Goal: Transaction & Acquisition: Purchase product/service

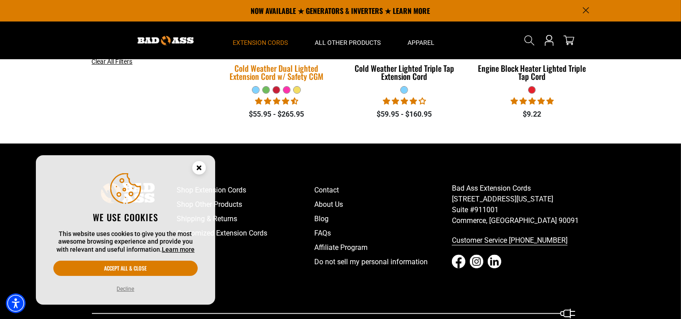
scroll to position [189, 0]
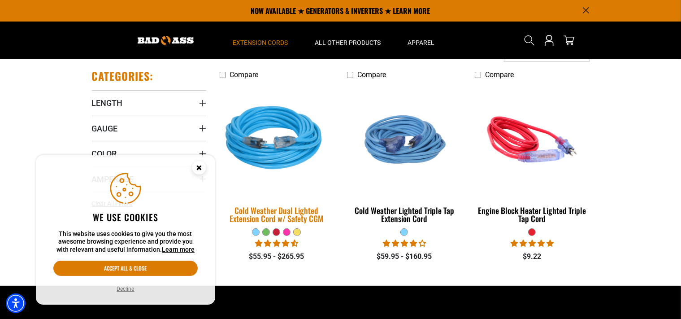
click at [266, 139] on img at bounding box center [276, 139] width 125 height 115
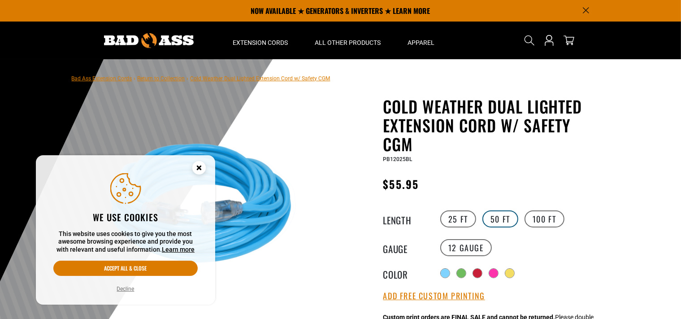
click at [495, 212] on label "50 FT" at bounding box center [500, 218] width 36 height 17
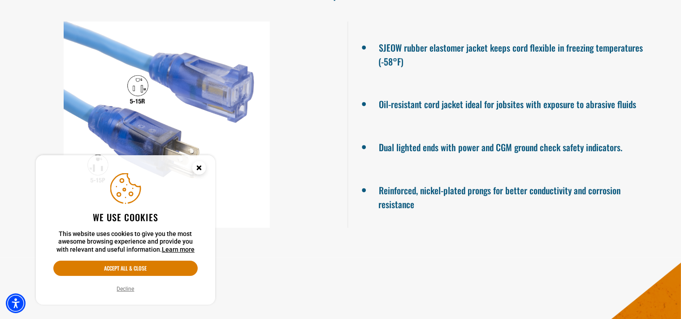
scroll to position [899, 0]
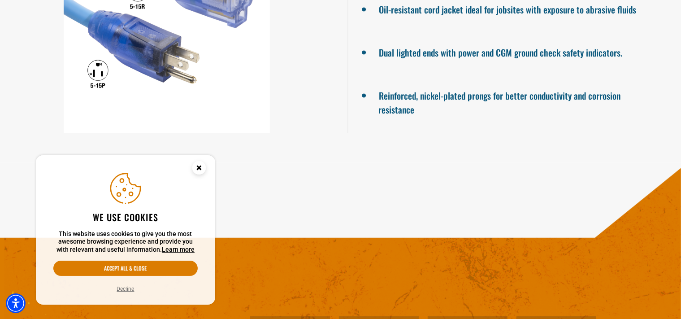
click at [199, 168] on icon "Close this option" at bounding box center [198, 167] width 3 height 3
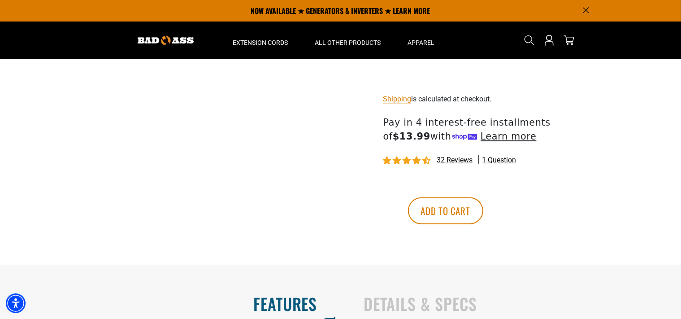
scroll to position [331, 0]
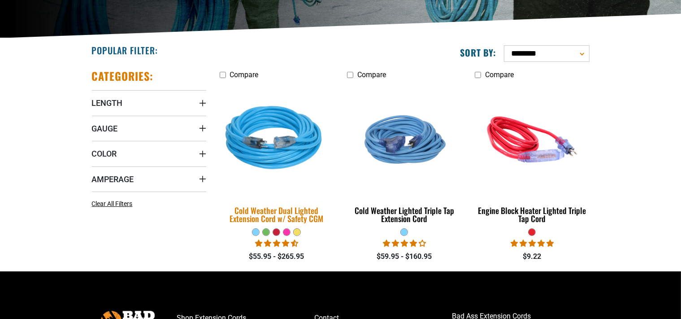
scroll to position [189, 0]
